Goal: Information Seeking & Learning: Learn about a topic

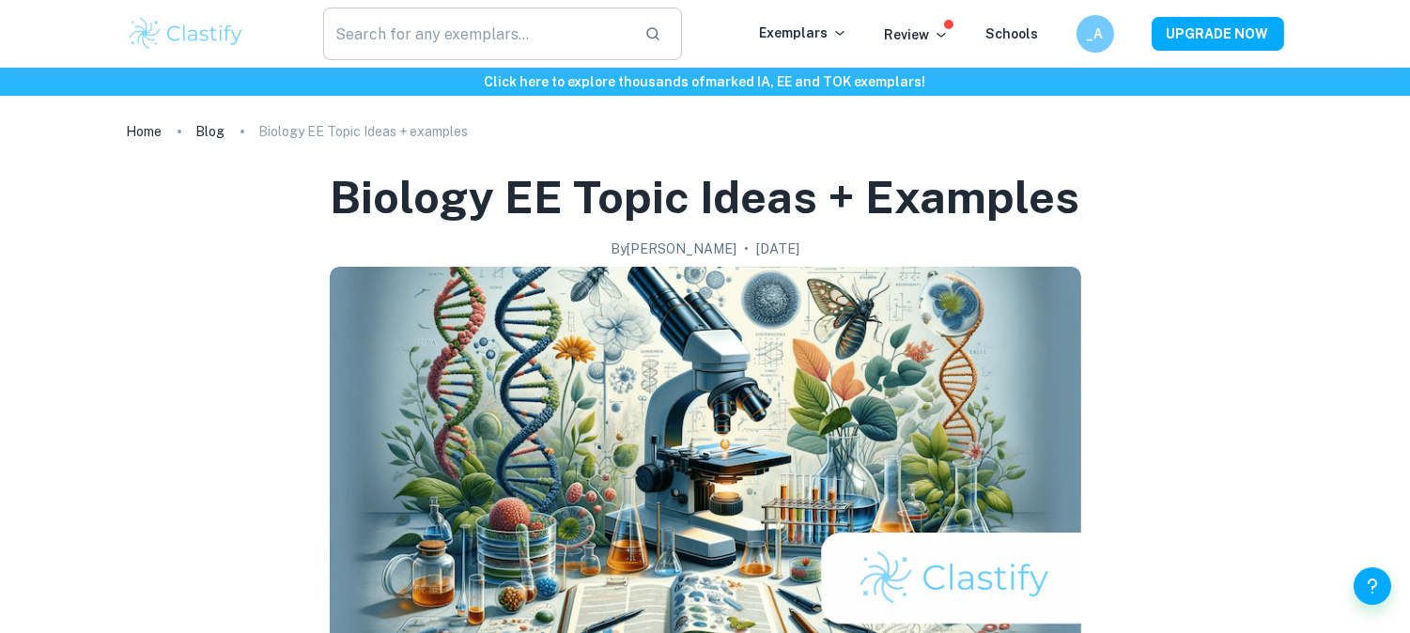
scroll to position [1, 0]
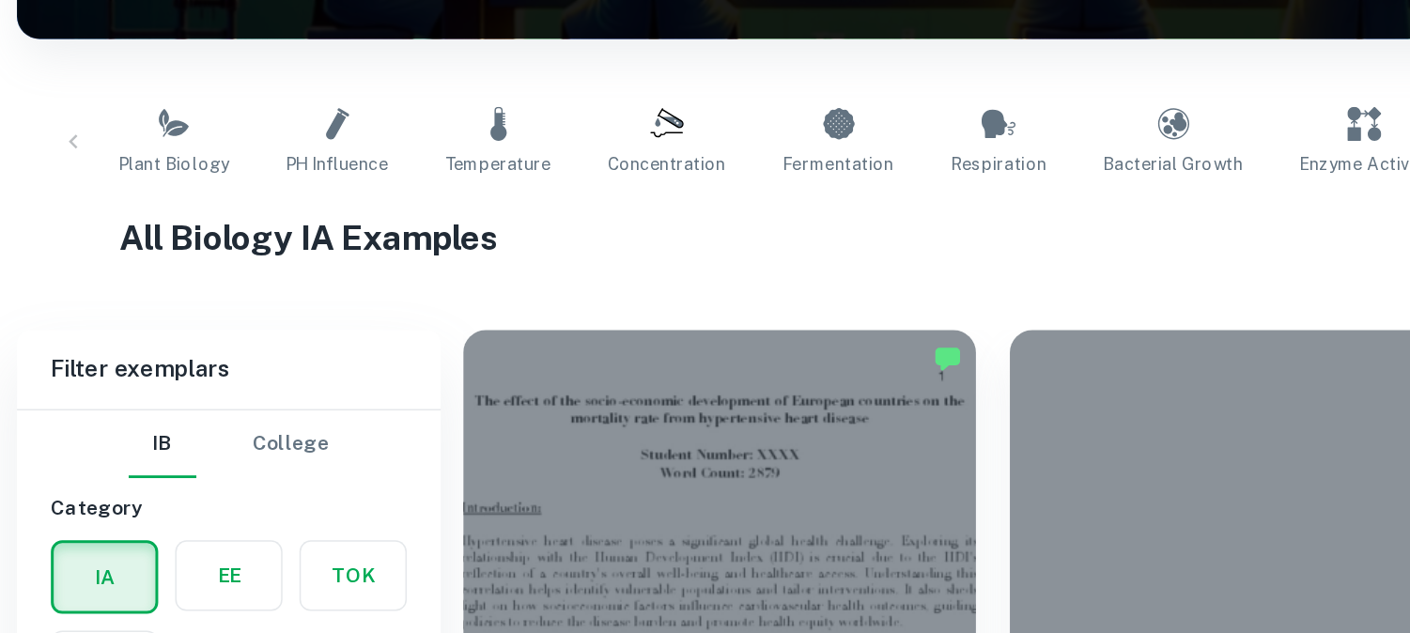
scroll to position [287, 0]
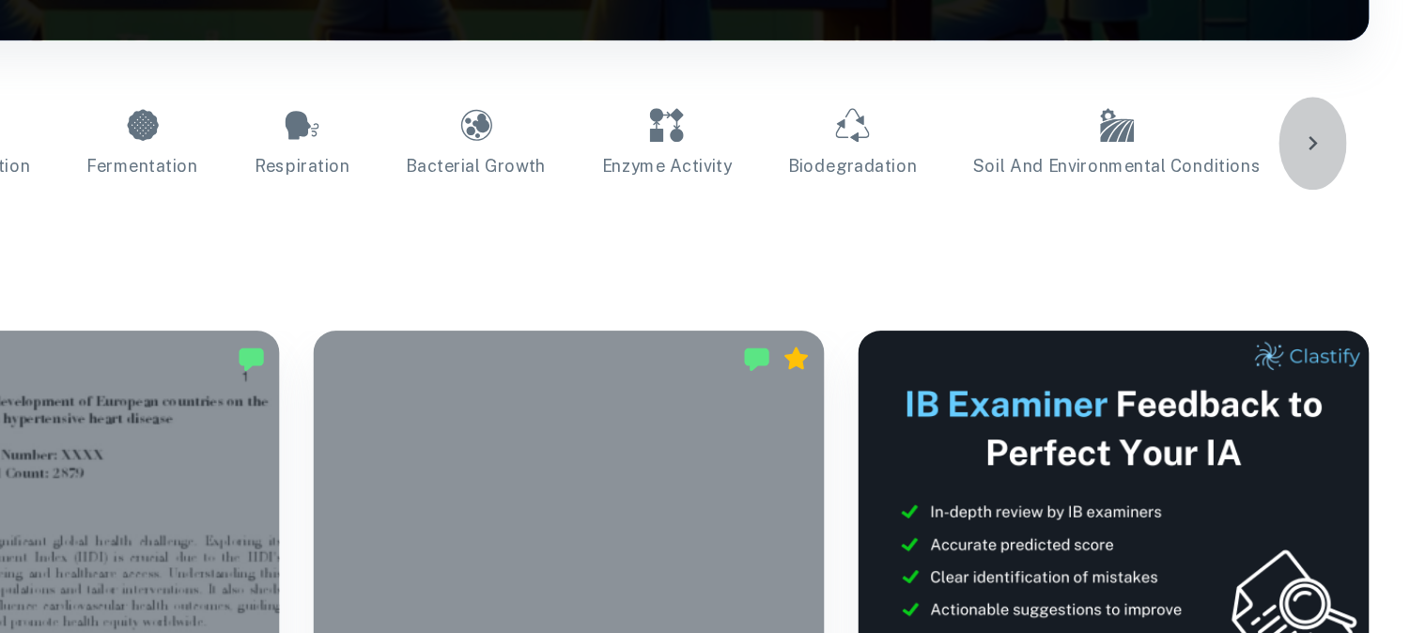
click at [1344, 211] on icon at bounding box center [1349, 220] width 19 height 19
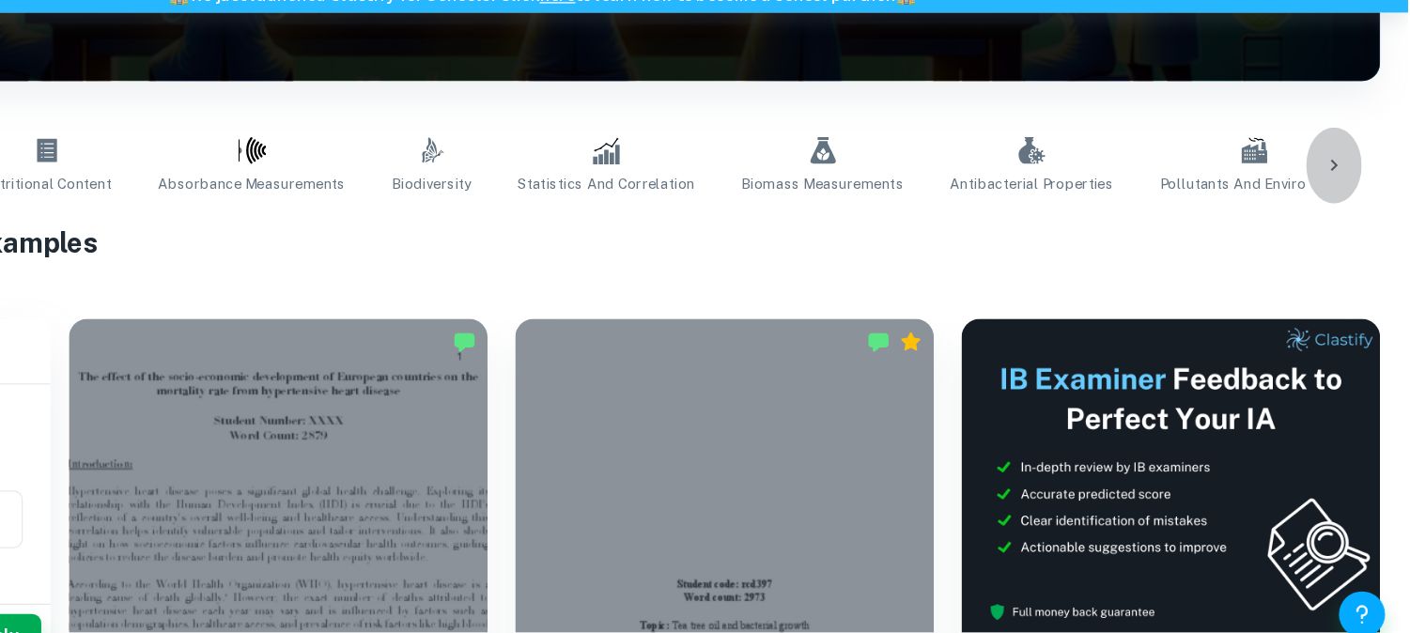
click at [1345, 216] on icon at bounding box center [1349, 220] width 19 height 19
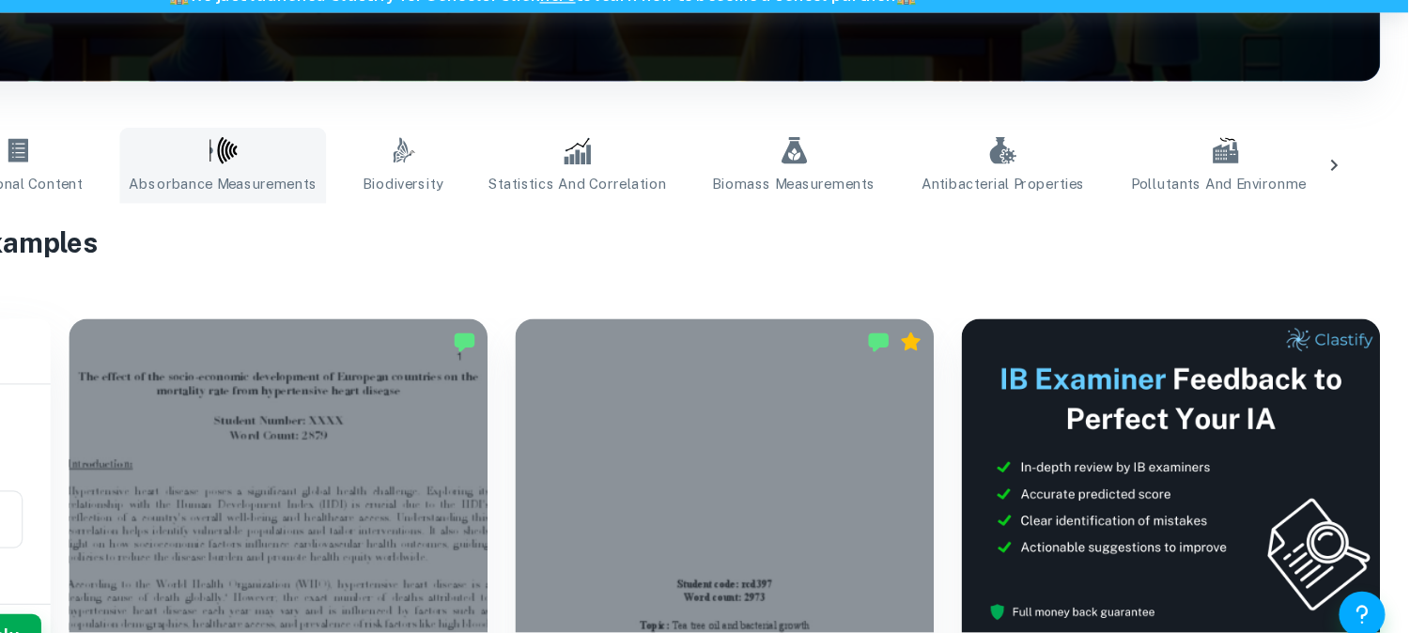
click at [444, 209] on icon at bounding box center [449, 208] width 11 height 17
type input "Absorbance Measurements"
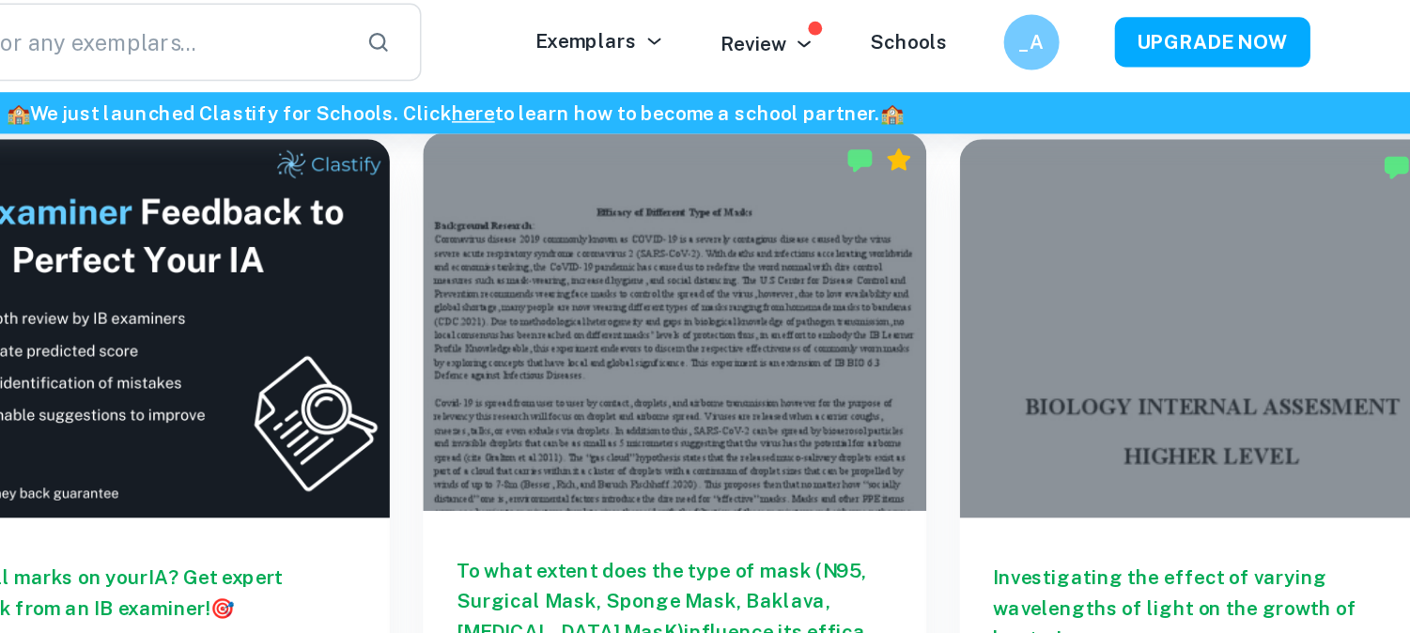
scroll to position [3217, 0]
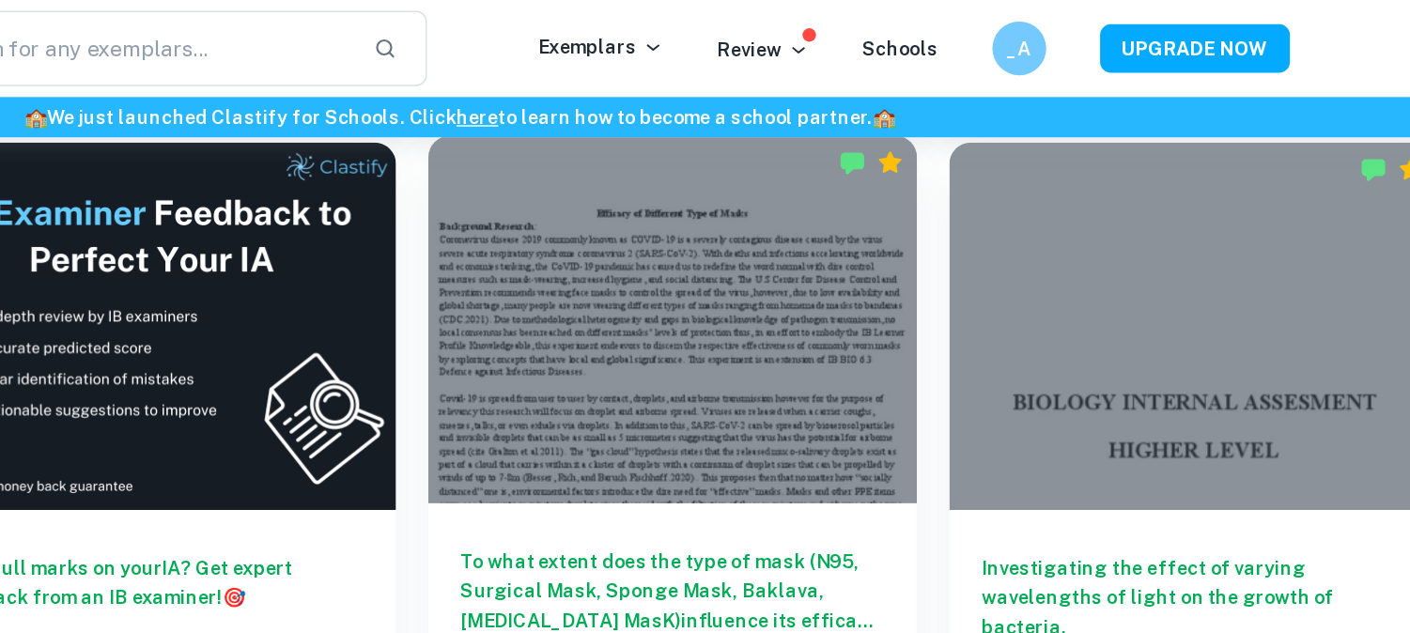
click at [796, 223] on div at bounding box center [853, 222] width 341 height 255
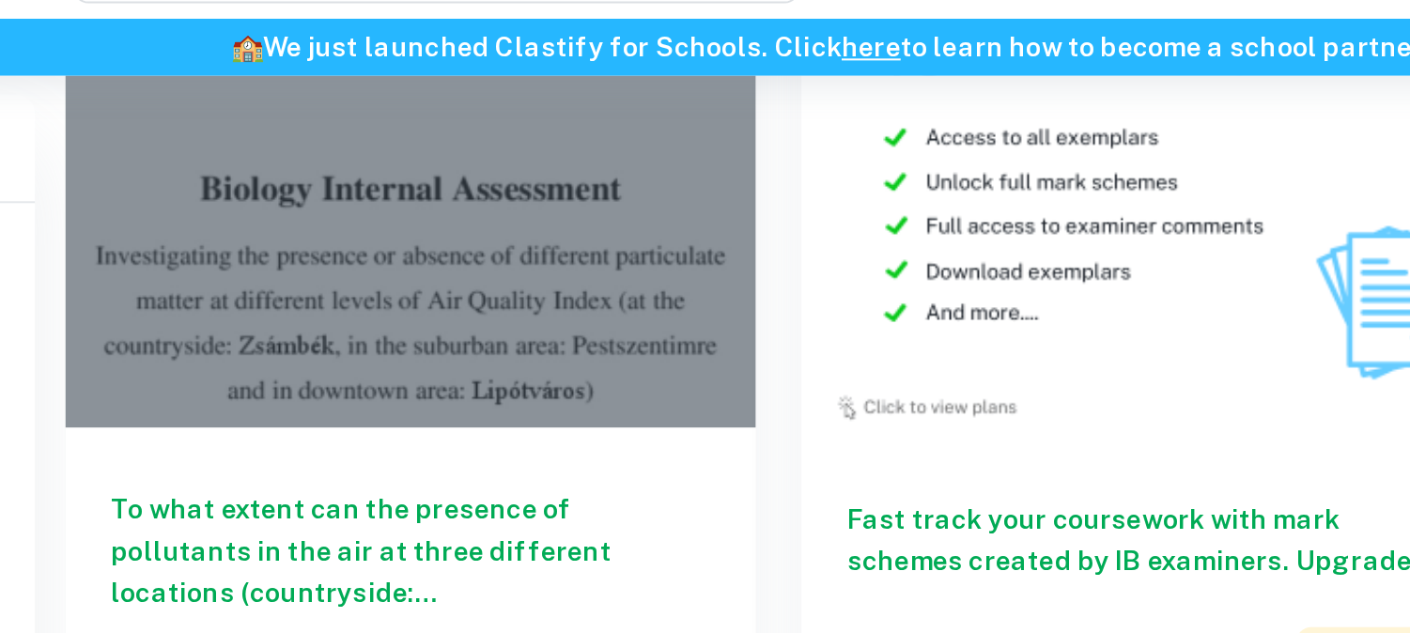
scroll to position [3746, 0]
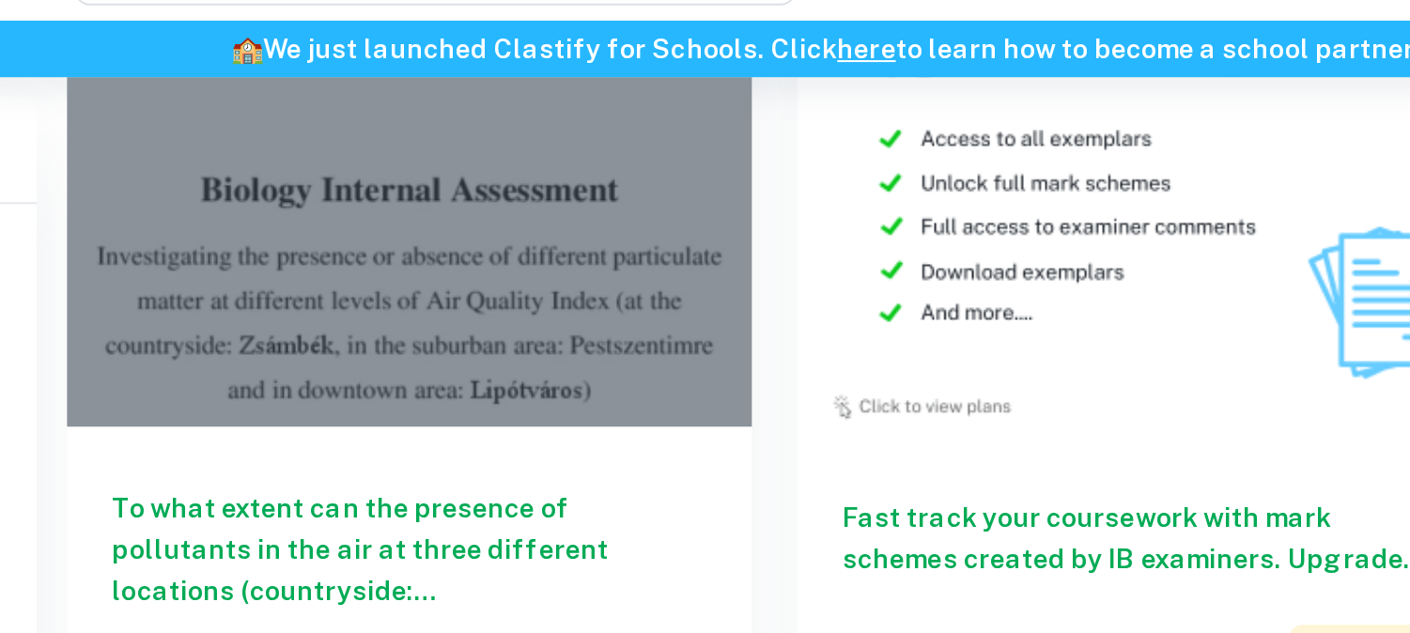
click at [456, 230] on div at bounding box center [489, 141] width 341 height 255
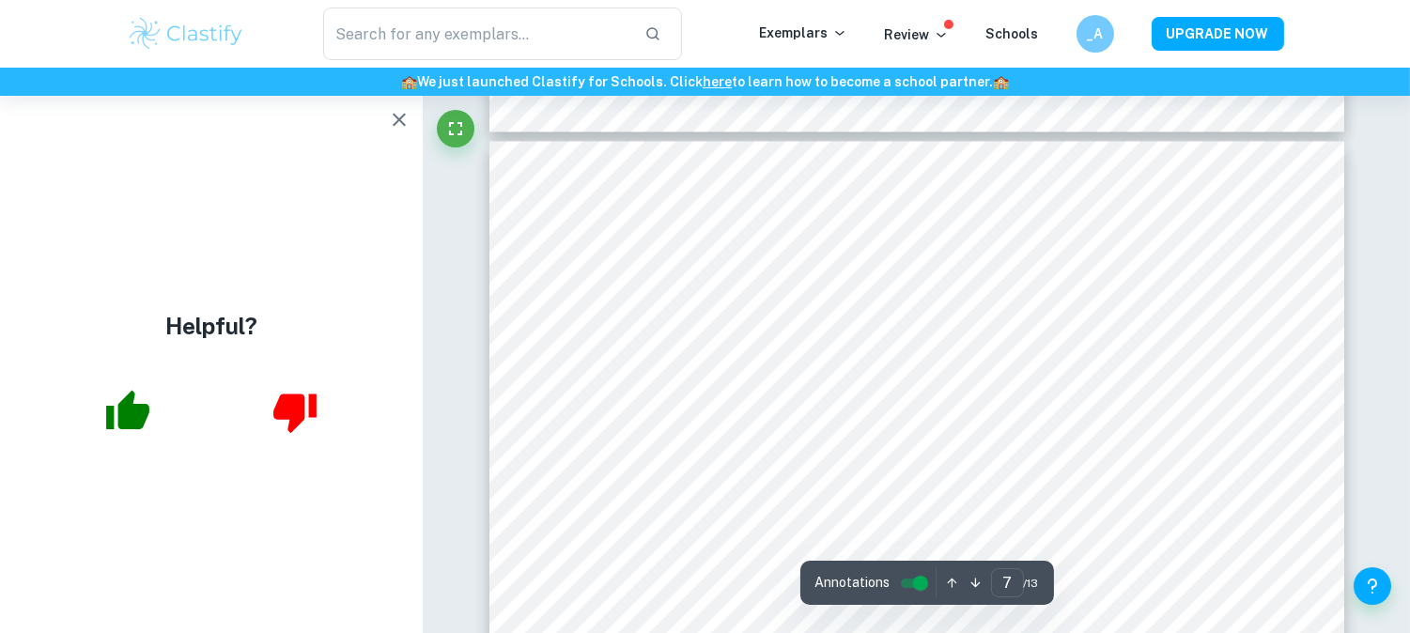
scroll to position [7685, 0]
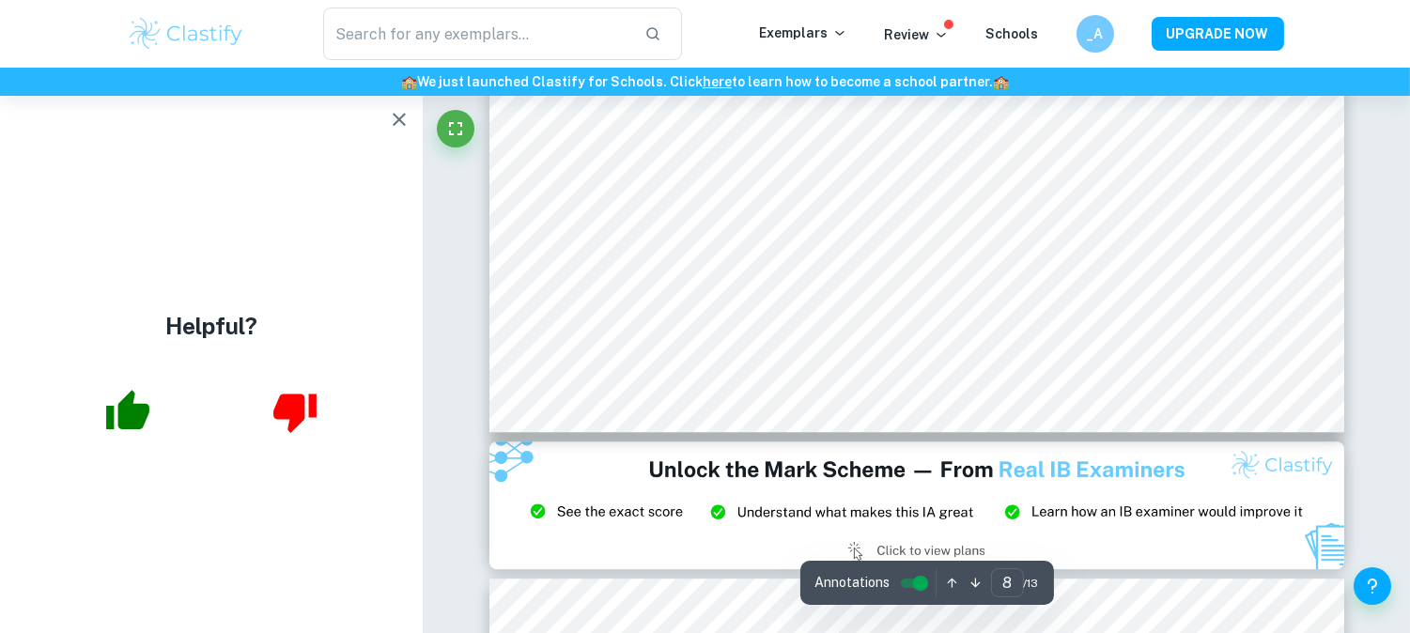
type input "9"
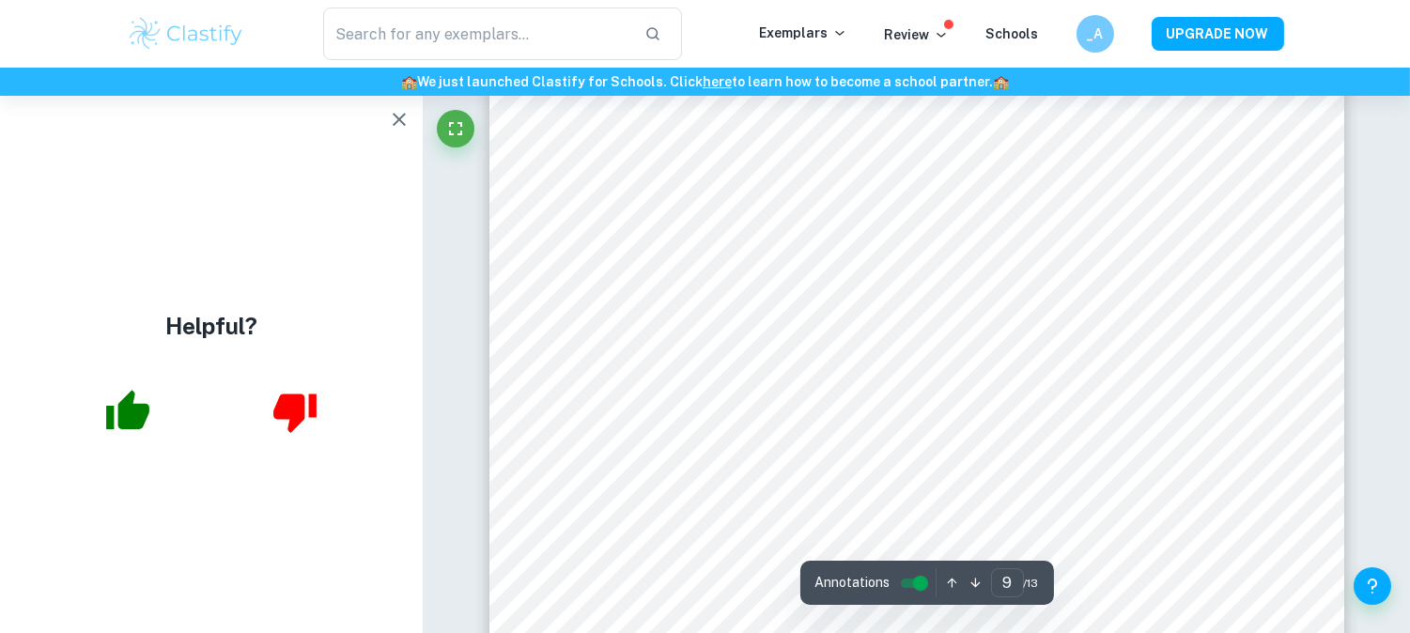
scroll to position [10316, 0]
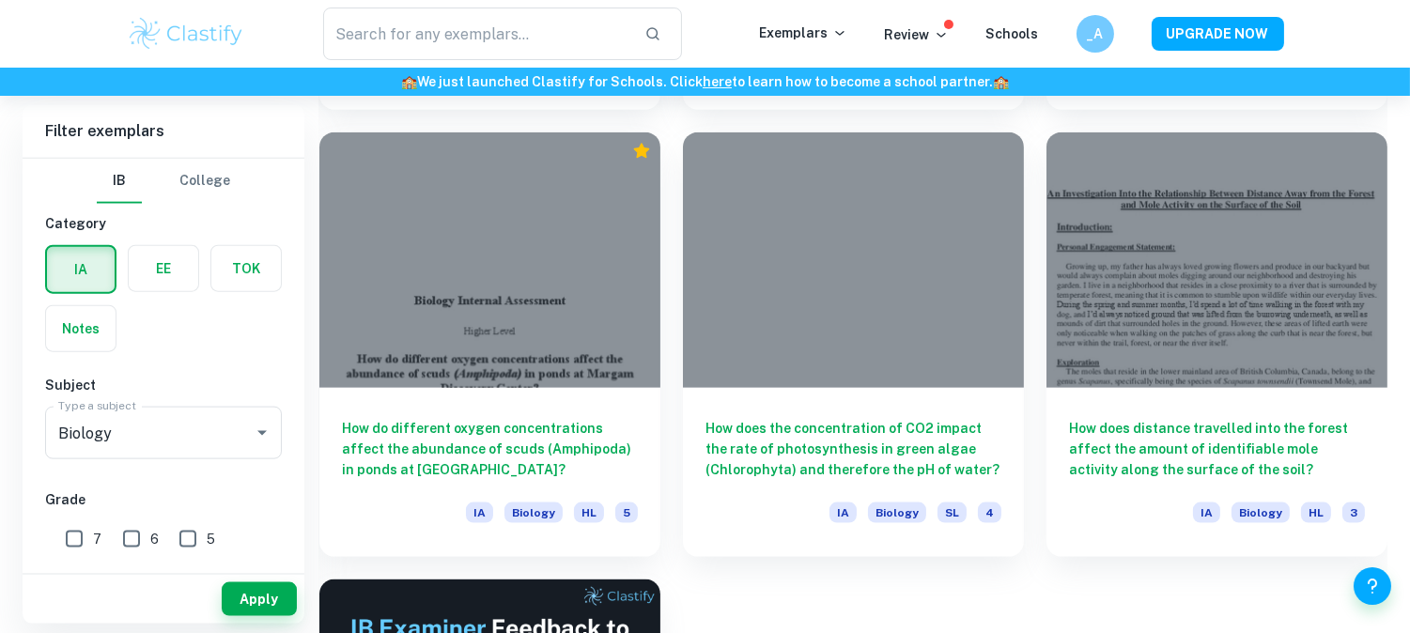
scroll to position [17050, 0]
